Goal: Navigation & Orientation: Find specific page/section

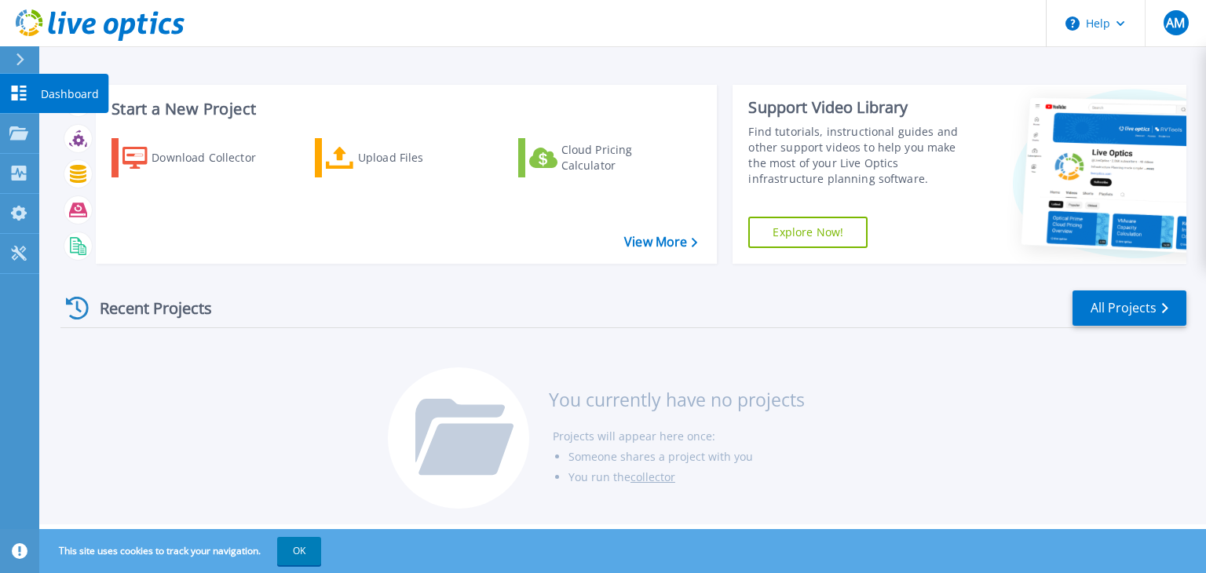
click at [16, 93] on icon at bounding box center [18, 93] width 19 height 15
click at [1168, 23] on span "AM" at bounding box center [1175, 22] width 19 height 13
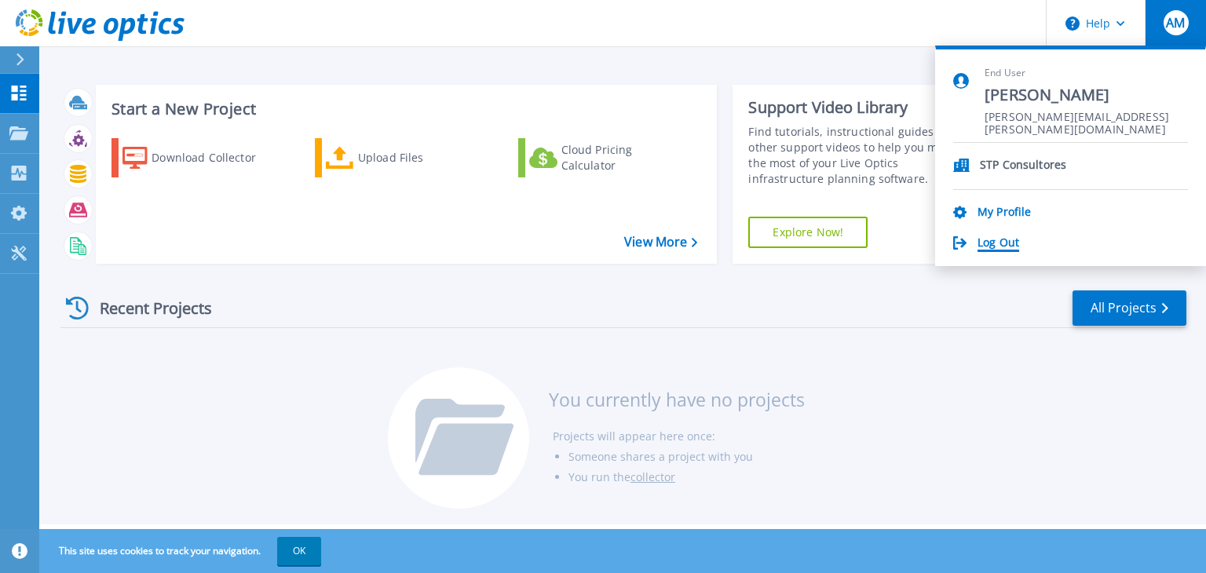
click at [985, 246] on link "Log Out" at bounding box center [998, 243] width 42 height 15
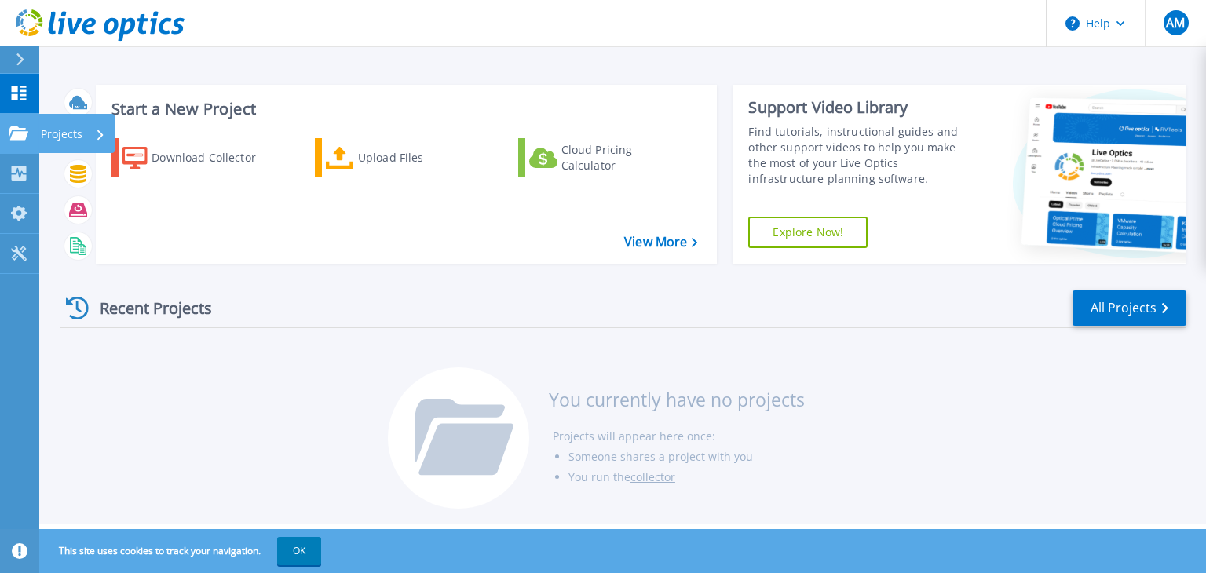
click at [52, 133] on p "Projects" at bounding box center [62, 134] width 42 height 41
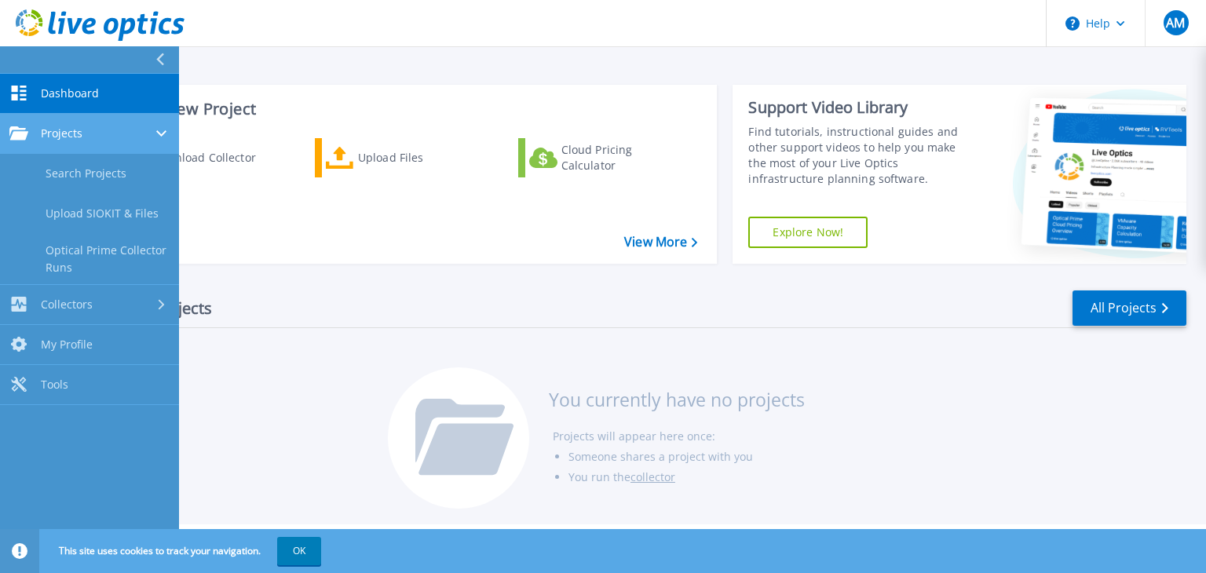
click at [87, 138] on div "Projects" at bounding box center [89, 133] width 160 height 14
click at [89, 136] on div "Projects" at bounding box center [89, 133] width 160 height 14
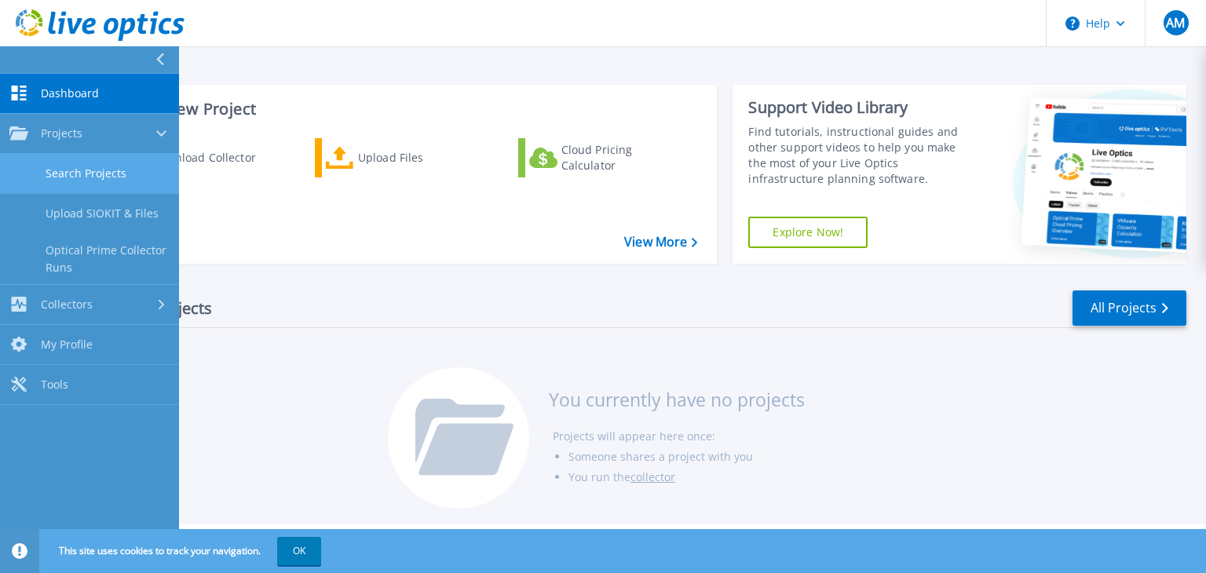
click at [95, 167] on link "Search Projects" at bounding box center [89, 174] width 179 height 40
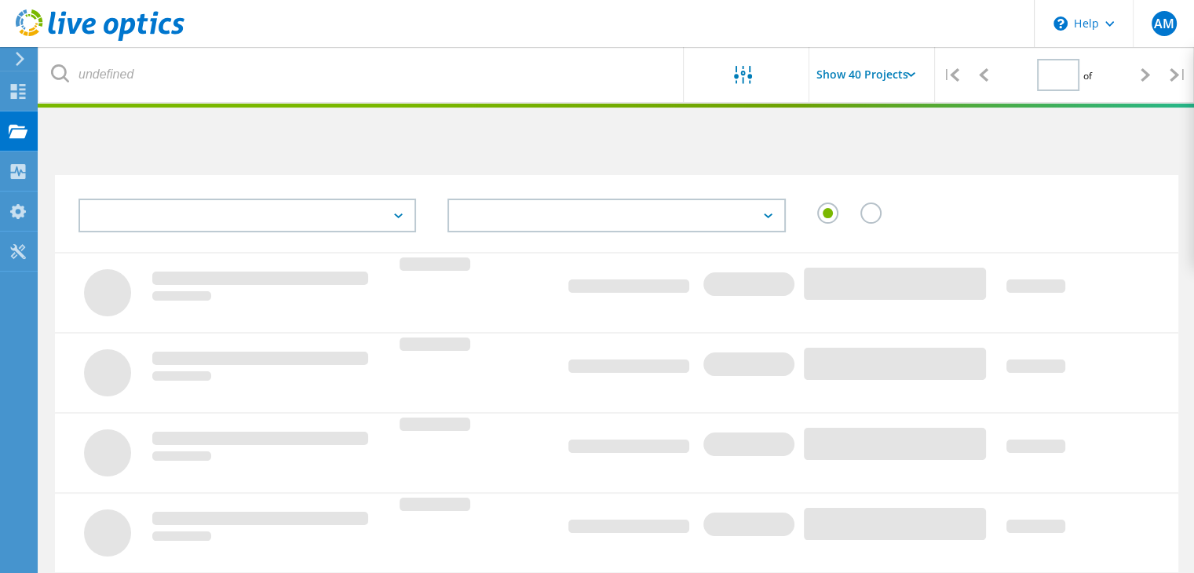
type input "1"
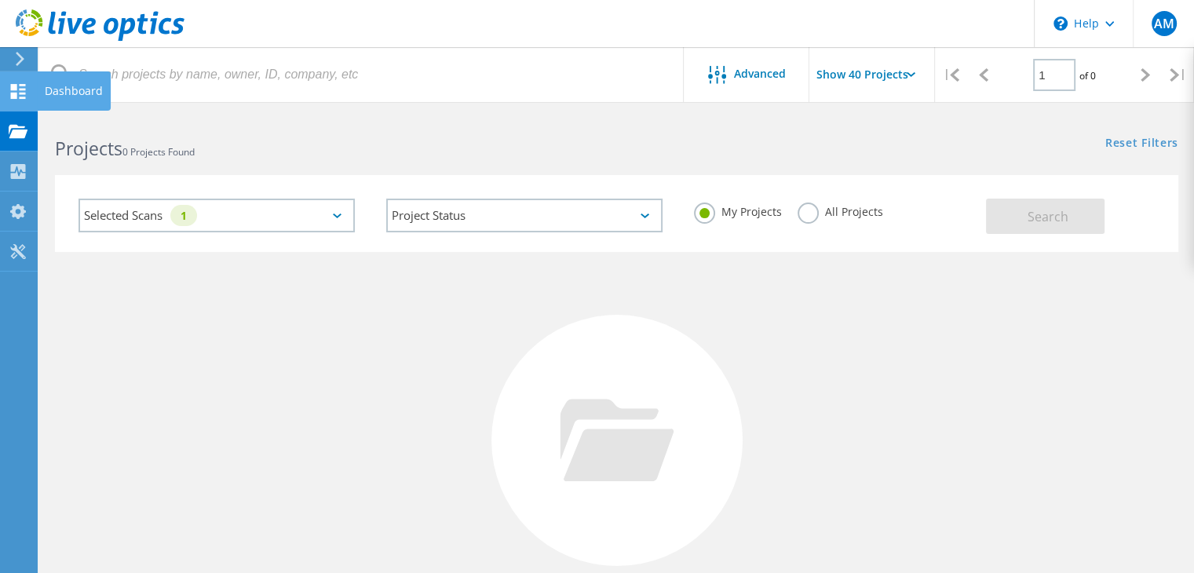
click at [16, 100] on div at bounding box center [18, 93] width 19 height 17
